Goal: Communication & Community: Answer question/provide support

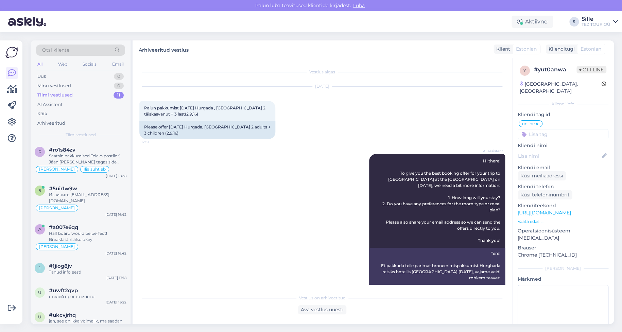
scroll to position [725, 0]
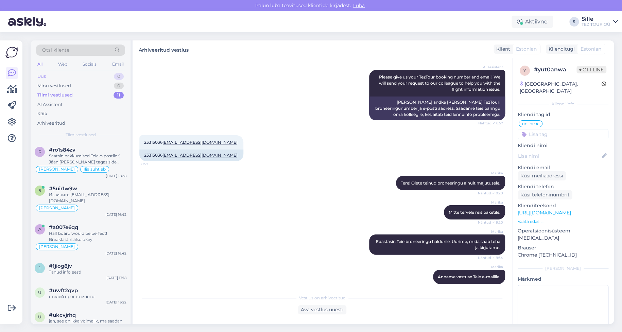
click at [49, 75] on div "Uus 0" at bounding box center [80, 77] width 89 height 10
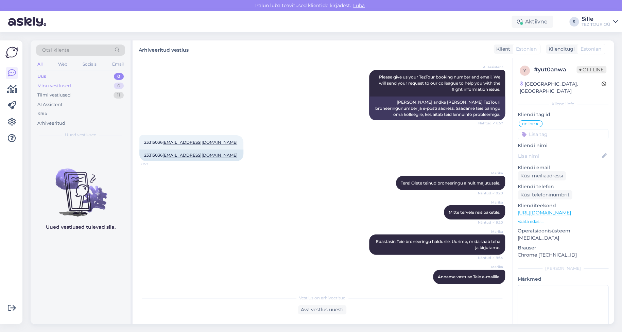
click at [53, 83] on div "Minu vestlused" at bounding box center [54, 86] width 34 height 7
click at [57, 94] on div "Tiimi vestlused" at bounding box center [53, 95] width 33 height 7
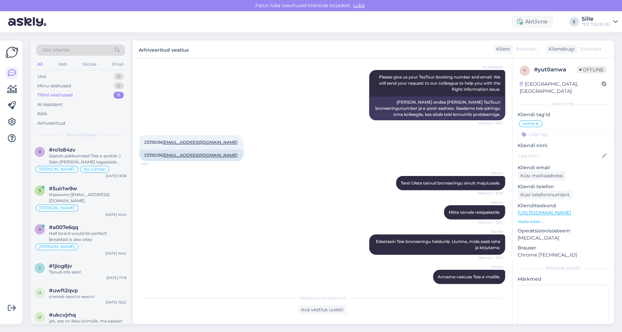
click at [56, 71] on div "Otsi kliente All Web Socials Email Uus 0 Minu vestlused 0 Tiimi vestlused 11 AI…" at bounding box center [81, 91] width 100 height 102
click at [54, 75] on div "Uus 0" at bounding box center [80, 77] width 89 height 10
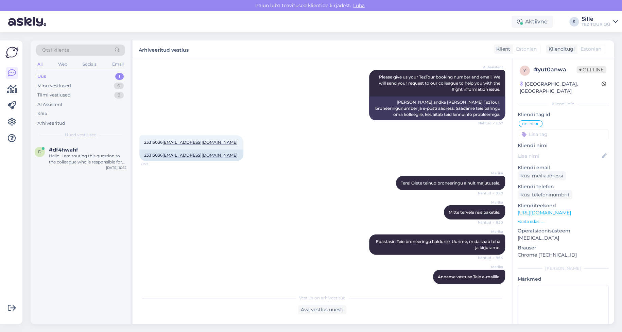
click at [79, 73] on div "Uus 1" at bounding box center [80, 77] width 89 height 10
click at [75, 148] on span "#df4hwahf" at bounding box center [63, 150] width 29 height 6
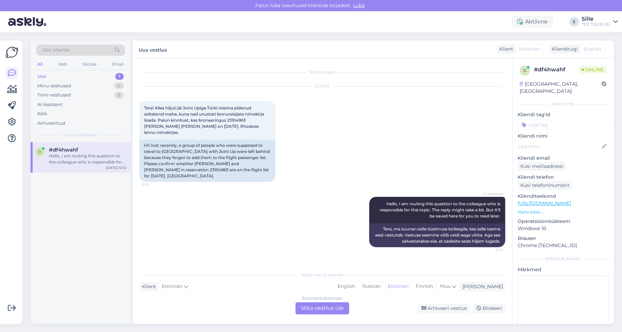
click at [317, 309] on div "Estonian to Estonian Võta vestlus üle" at bounding box center [322, 308] width 54 height 12
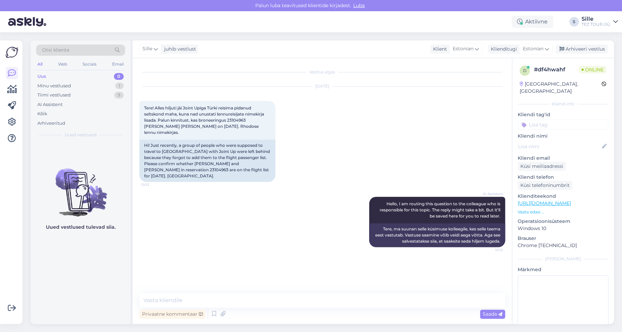
click at [525, 120] on div at bounding box center [562, 125] width 91 height 10
click at [539, 120] on input at bounding box center [562, 125] width 91 height 10
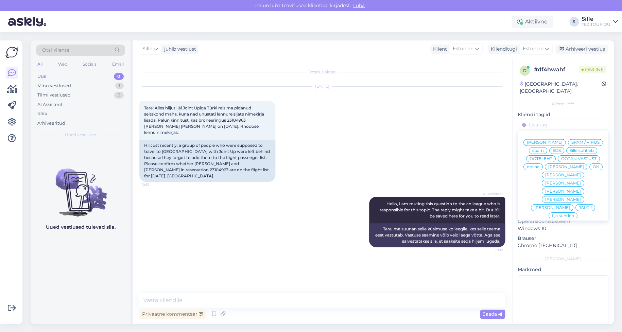
click at [569, 152] on span "Sille suhtleb" at bounding box center [581, 150] width 24 height 4
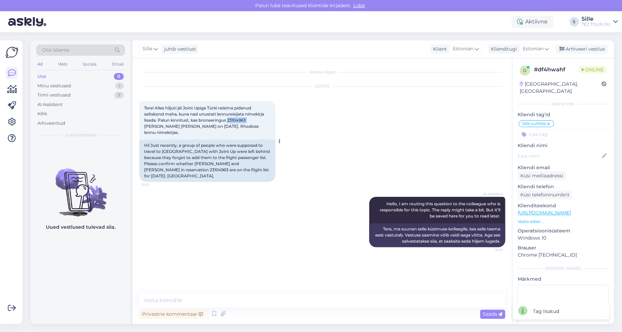
drag, startPoint x: 229, startPoint y: 121, endPoint x: 248, endPoint y: 119, distance: 19.8
click at [248, 119] on span "Tere! Alles hiljuti jäi Joint Upiga Türki reisima pidanud seltskond maha, kuna …" at bounding box center [204, 120] width 121 height 30
copy span "23104963"
click at [61, 85] on div "Minu vestlused" at bounding box center [54, 86] width 34 height 7
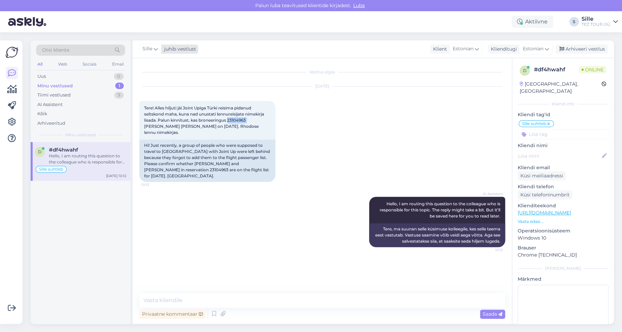
click at [152, 49] on div "Sille" at bounding box center [150, 48] width 23 height 11
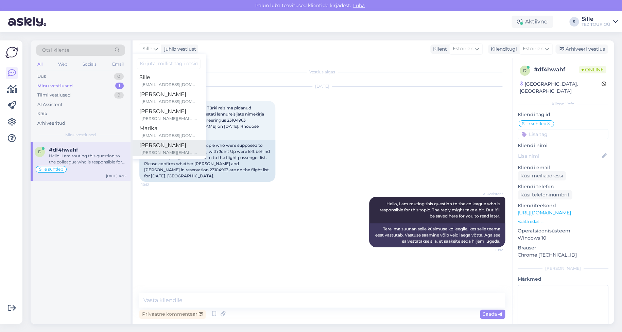
scroll to position [68, 0]
click at [159, 111] on div "Marika" at bounding box center [168, 113] width 58 height 8
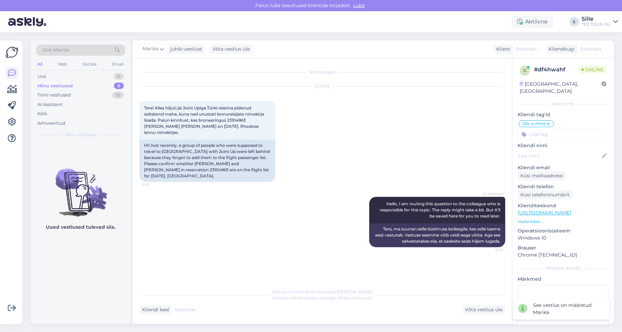
click at [550, 121] on icon at bounding box center [548, 123] width 4 height 5
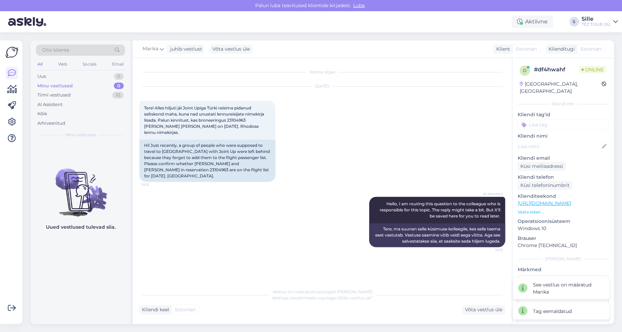
drag, startPoint x: 543, startPoint y: 116, endPoint x: 547, endPoint y: 116, distance: 4.8
click at [543, 120] on input at bounding box center [562, 125] width 91 height 10
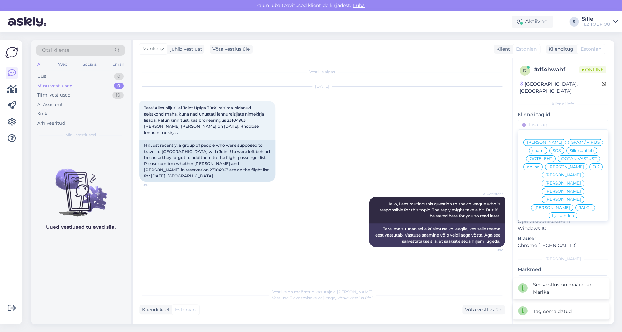
click at [539, 165] on span "online" at bounding box center [533, 167] width 13 height 4
